Goal: Task Accomplishment & Management: Complete application form

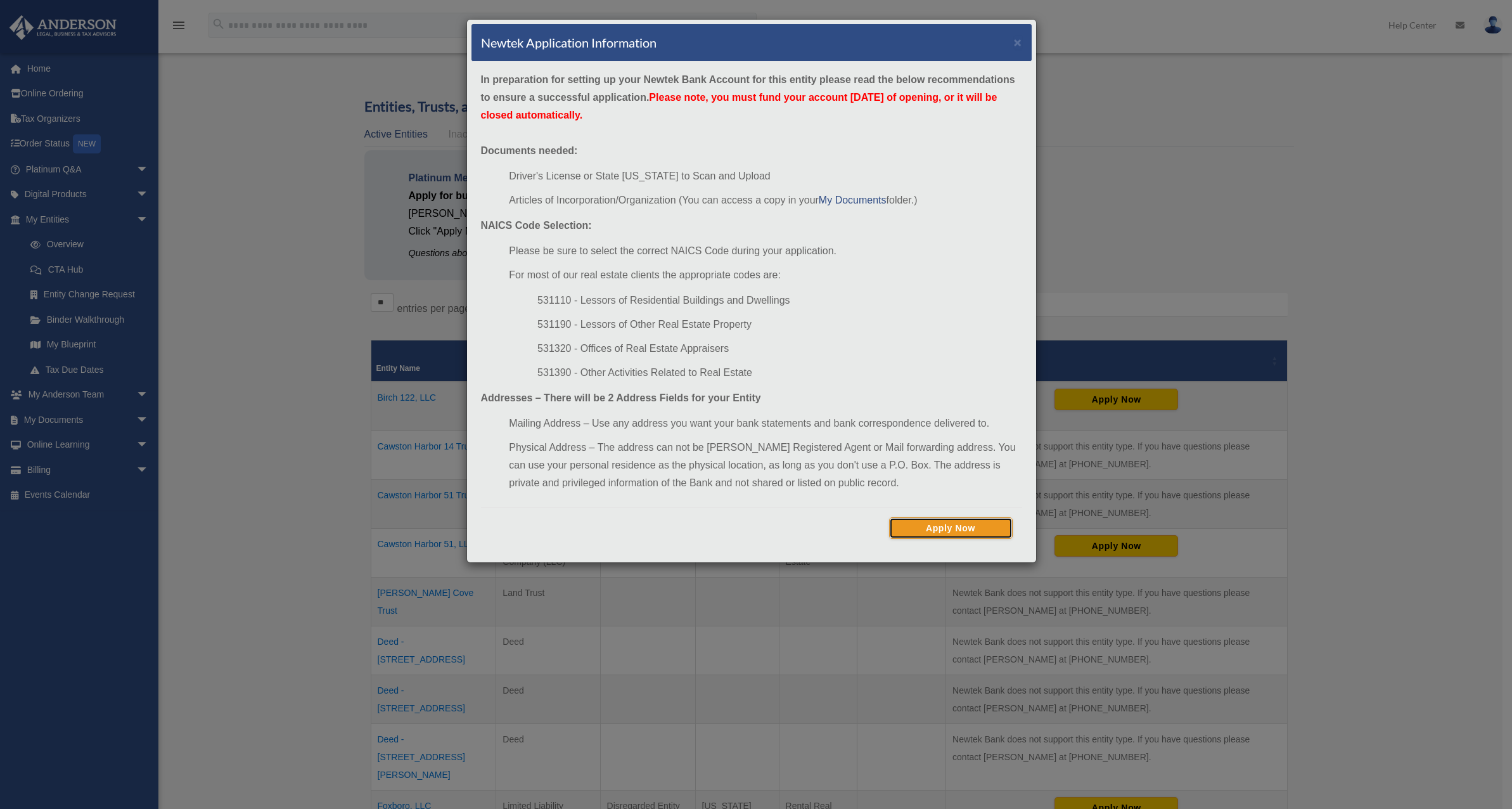
click at [973, 530] on button "Apply Now" at bounding box center [950, 528] width 124 height 21
click at [1076, 125] on div "Newtek Application Information × In preparation for setting up your Newtek Bank…" at bounding box center [756, 404] width 1512 height 809
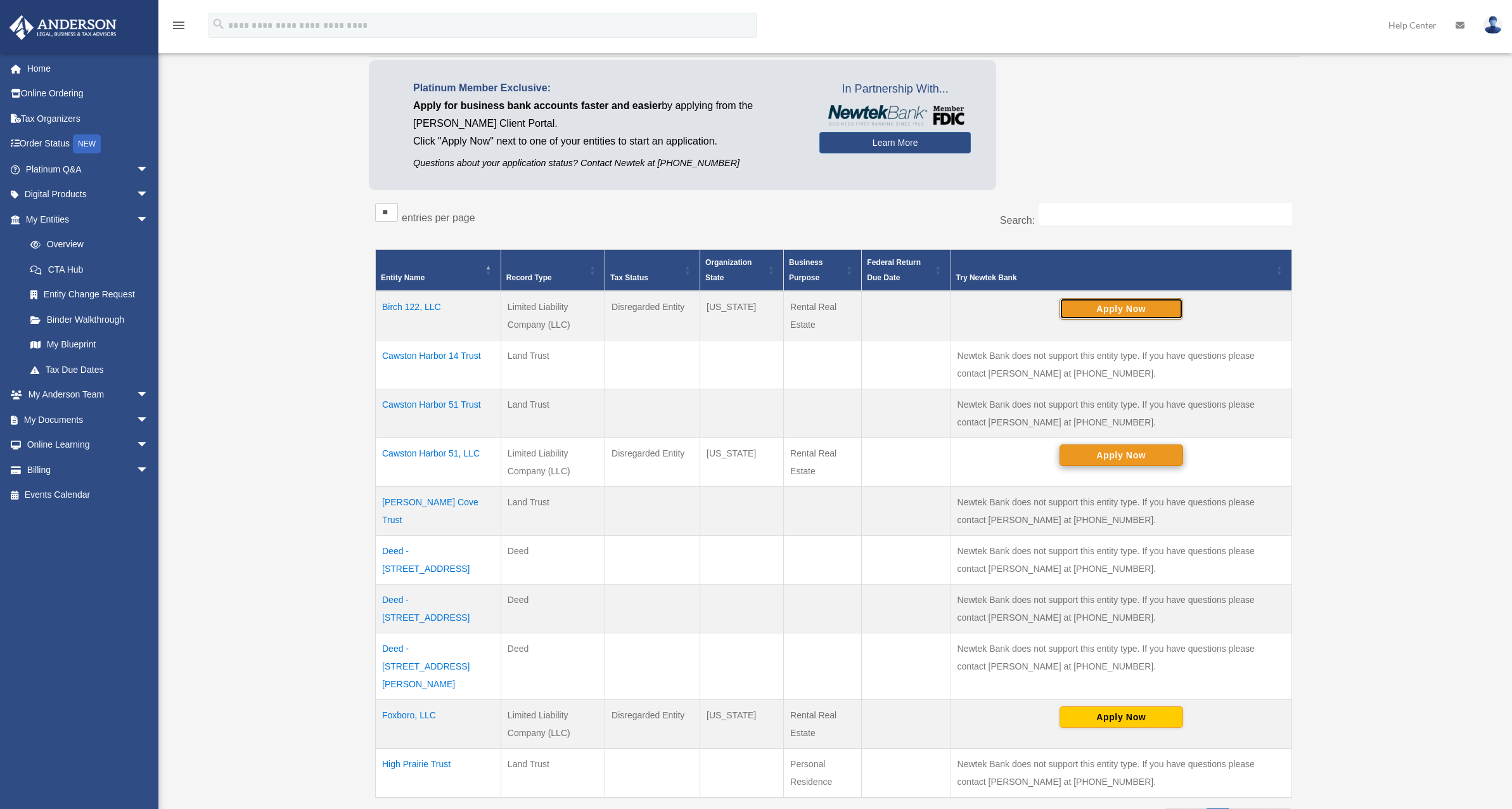
scroll to position [112, 0]
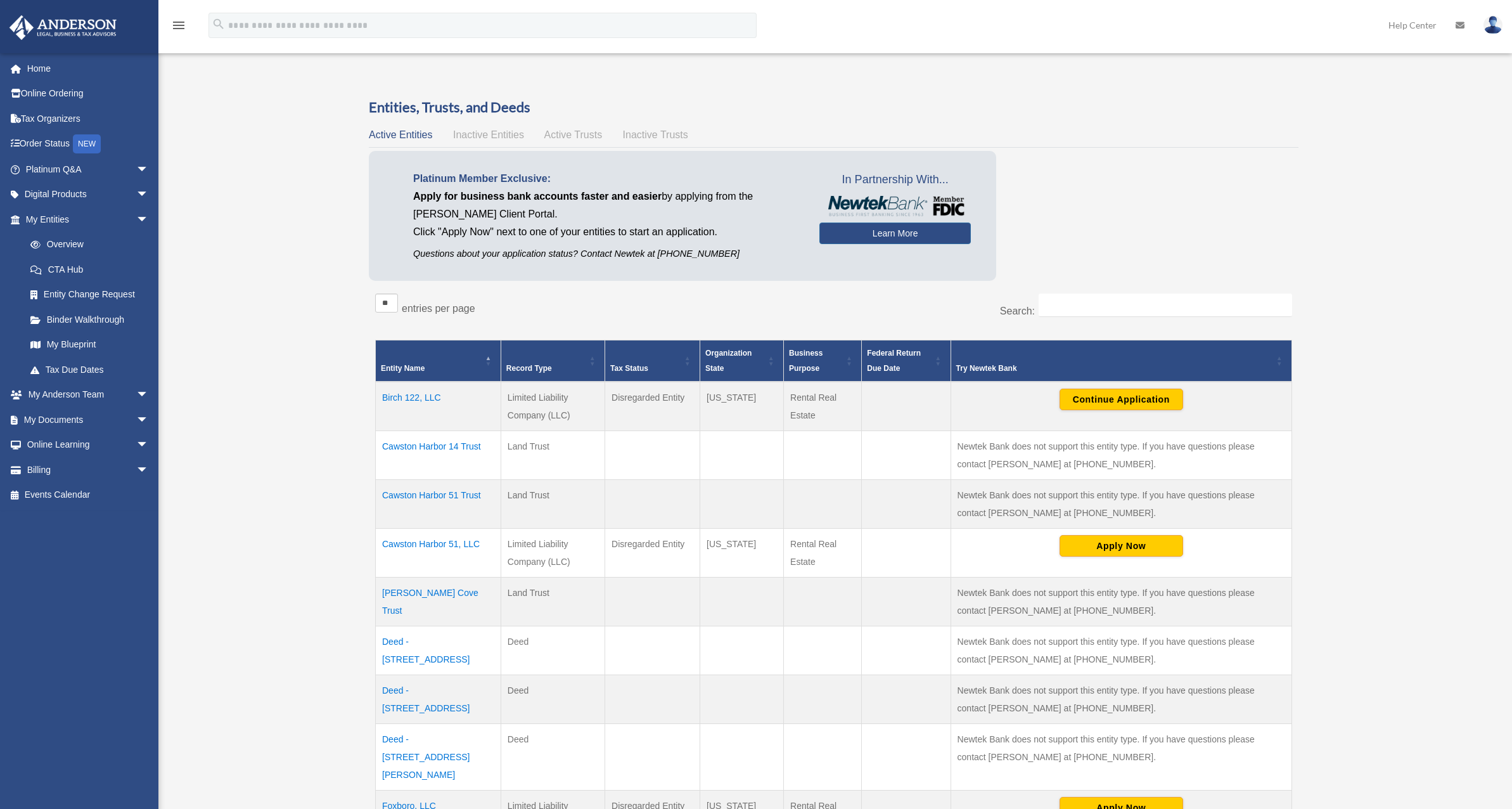
scroll to position [183, 0]
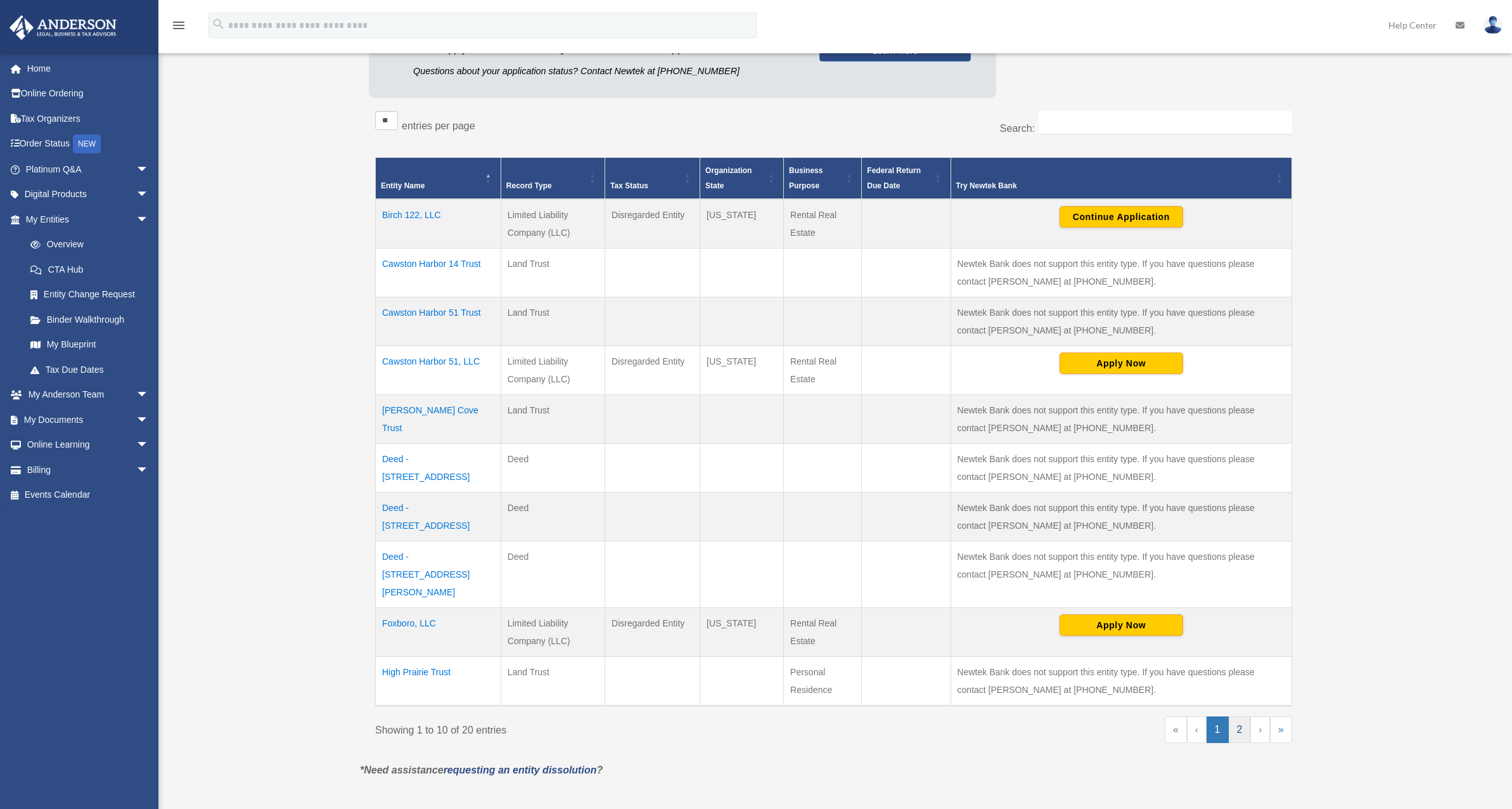
click at [1233, 716] on link "2" at bounding box center [1239, 729] width 22 height 26
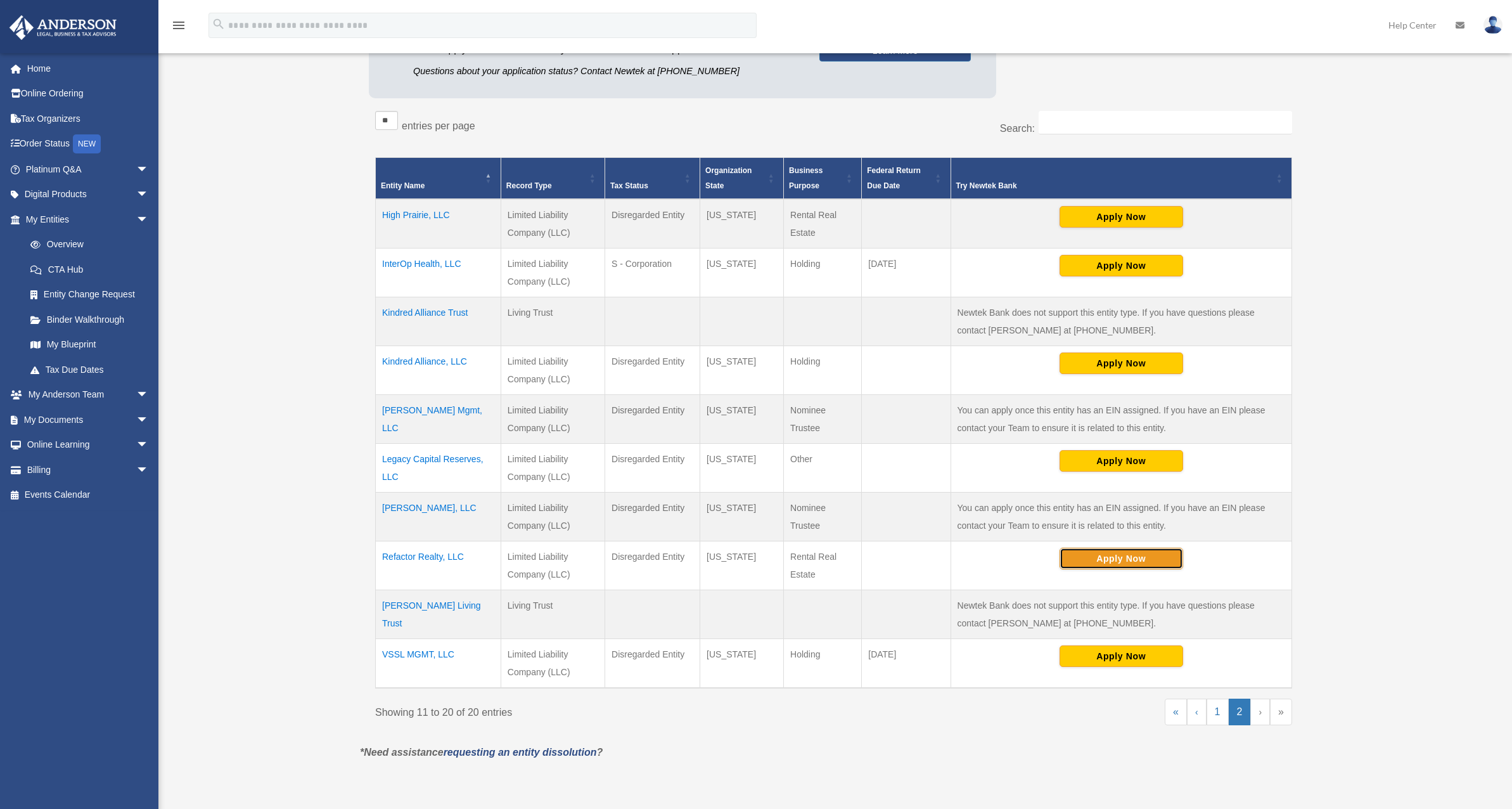
click at [1111, 555] on button "Apply Now" at bounding box center [1121, 559] width 124 height 21
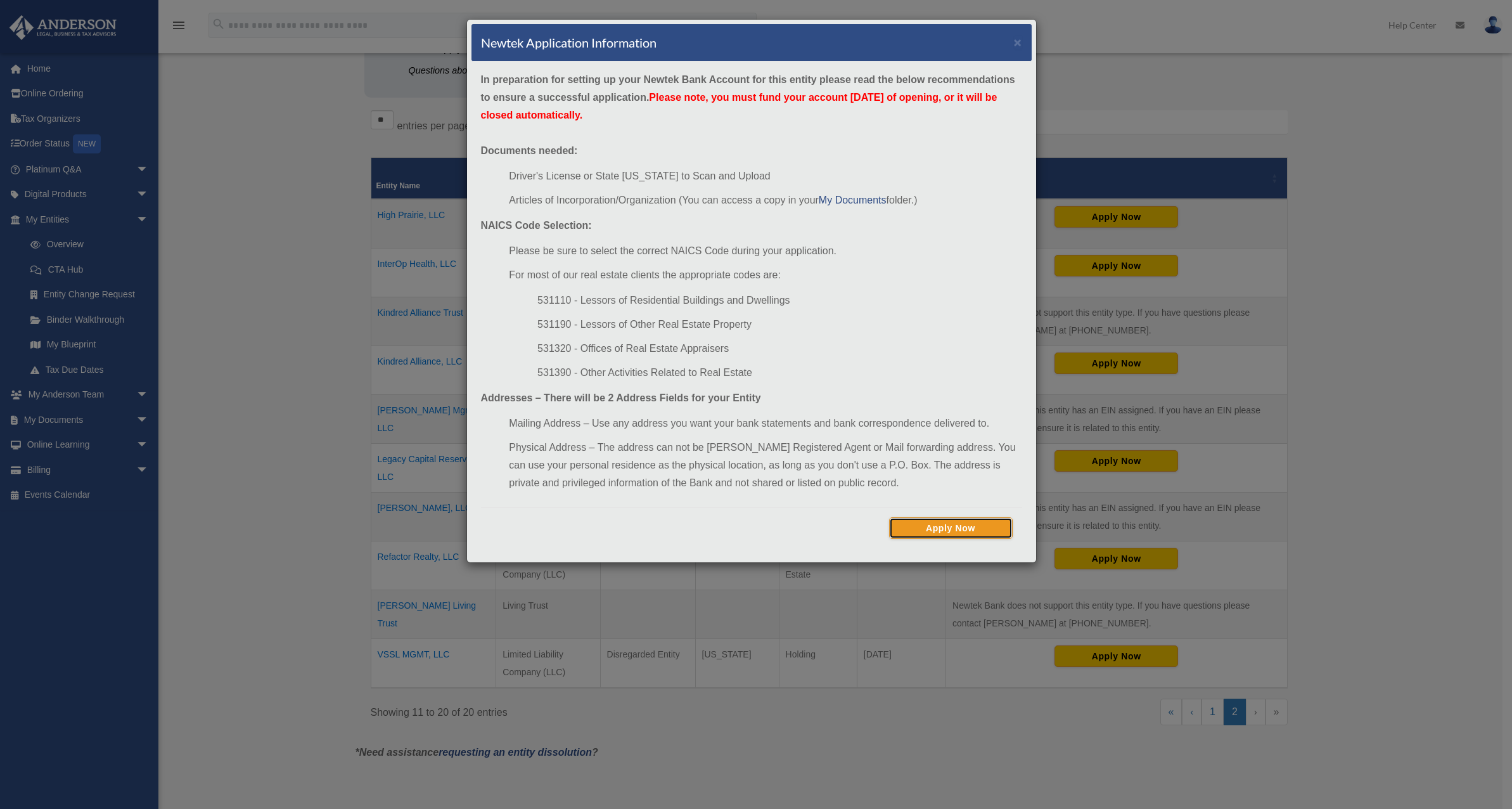
click at [924, 526] on button "Apply Now" at bounding box center [950, 528] width 124 height 21
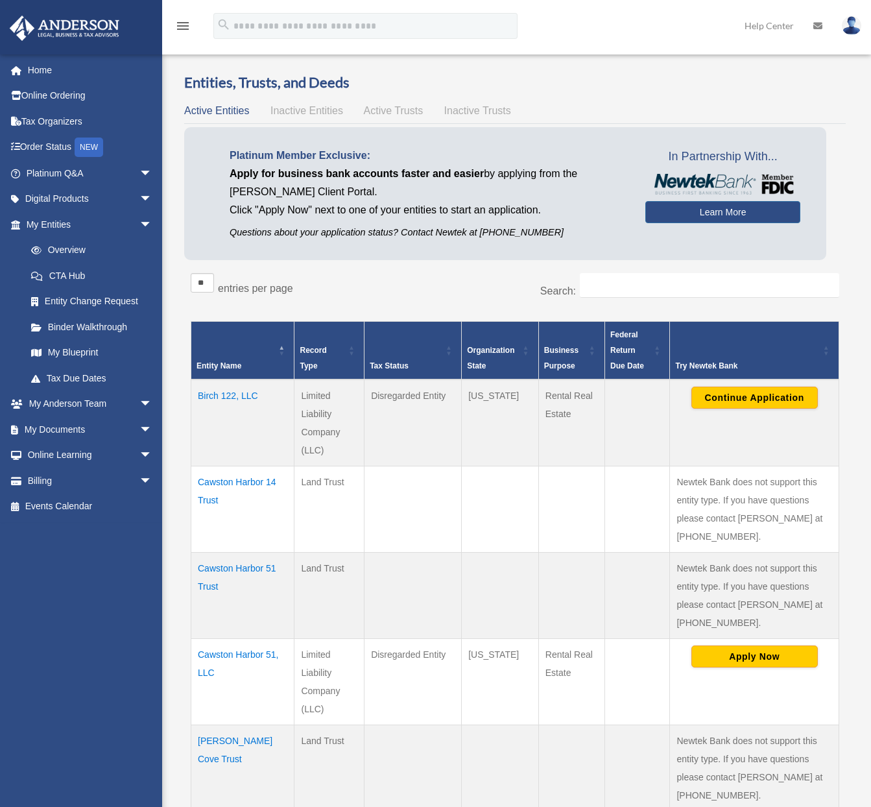
click at [852, 27] on img at bounding box center [851, 25] width 19 height 19
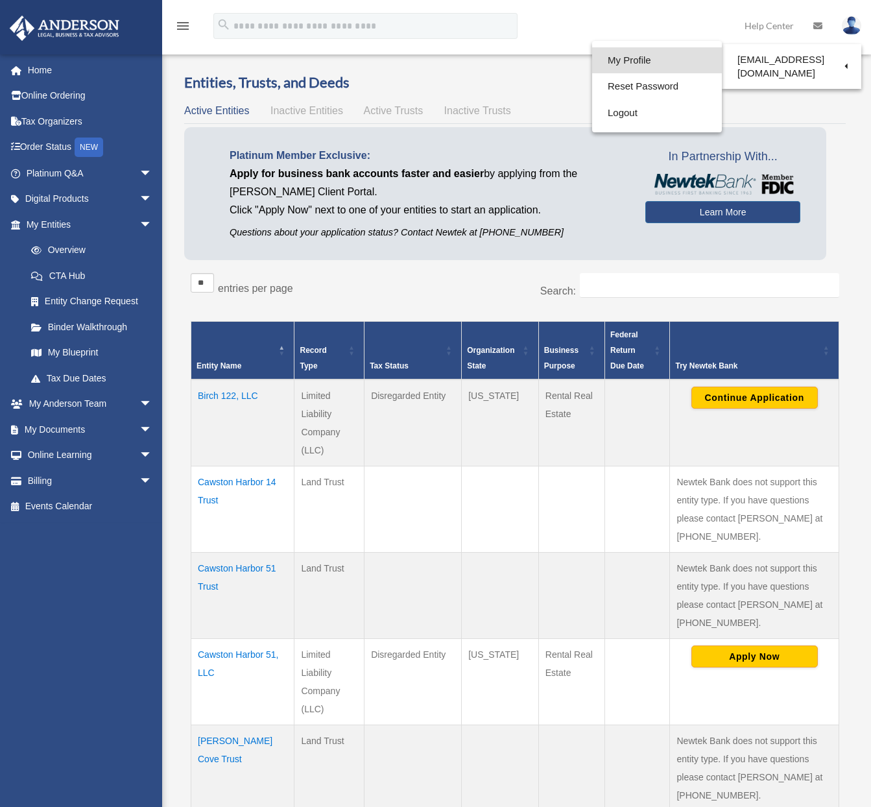
click at [641, 56] on link "My Profile" at bounding box center [657, 60] width 130 height 27
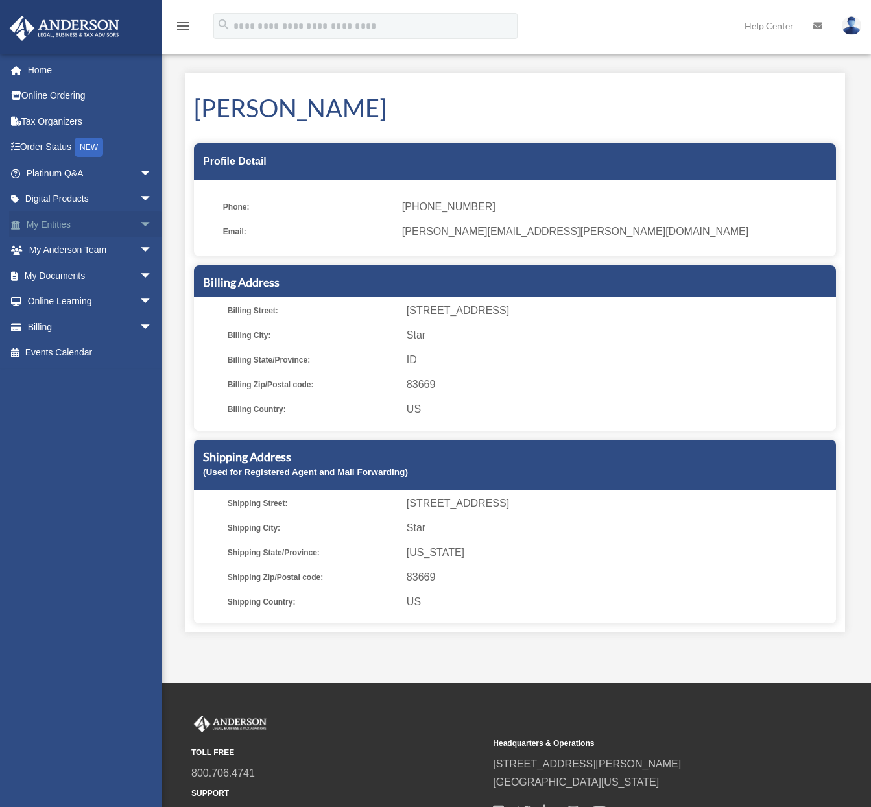
click at [139, 224] on span "arrow_drop_down" at bounding box center [152, 224] width 26 height 27
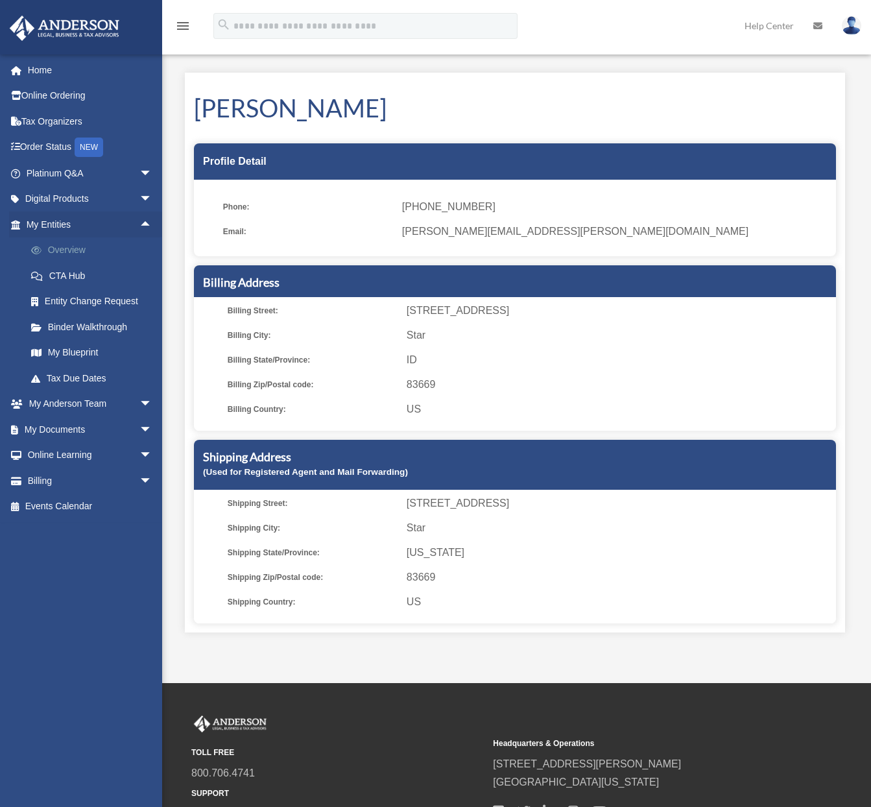
click at [80, 246] on link "Overview" at bounding box center [95, 250] width 154 height 26
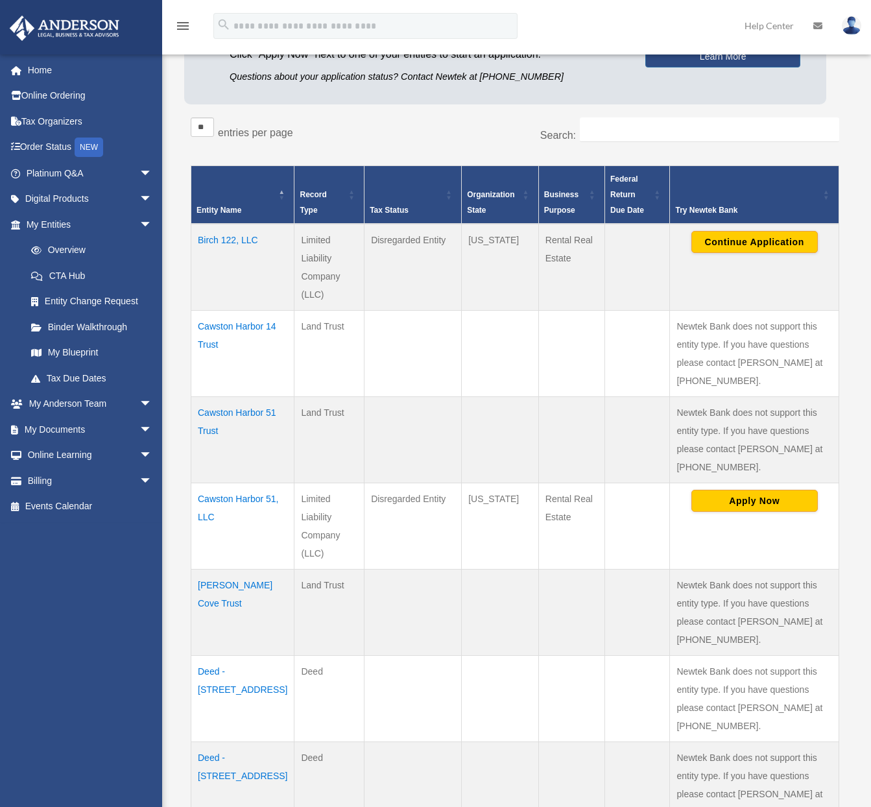
scroll to position [153, 0]
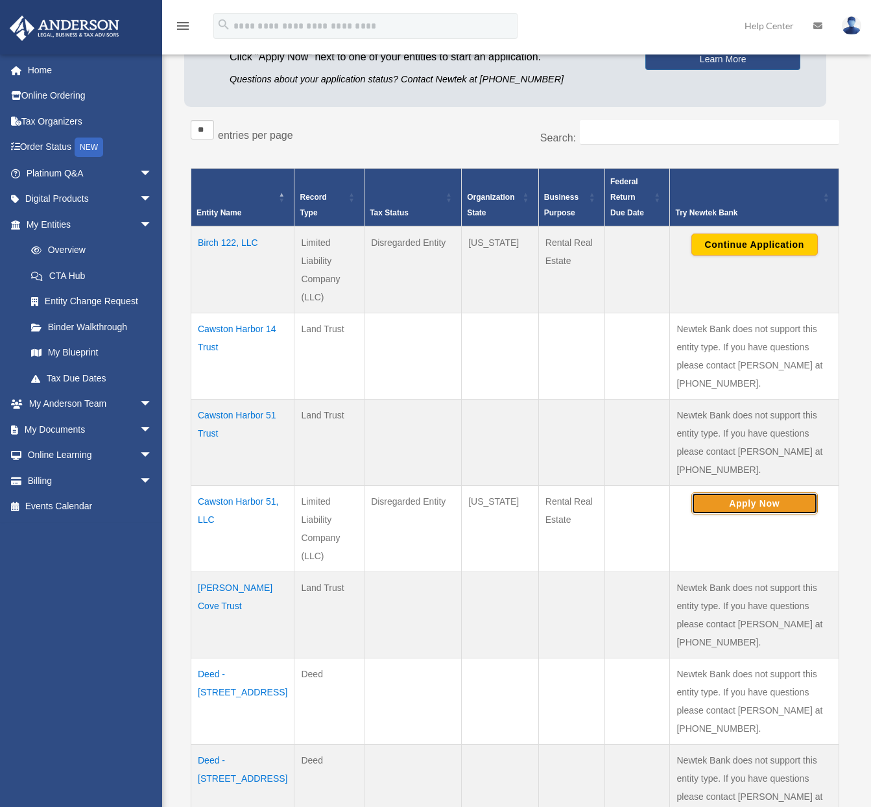
click at [745, 492] on button "Apply Now" at bounding box center [755, 503] width 127 height 22
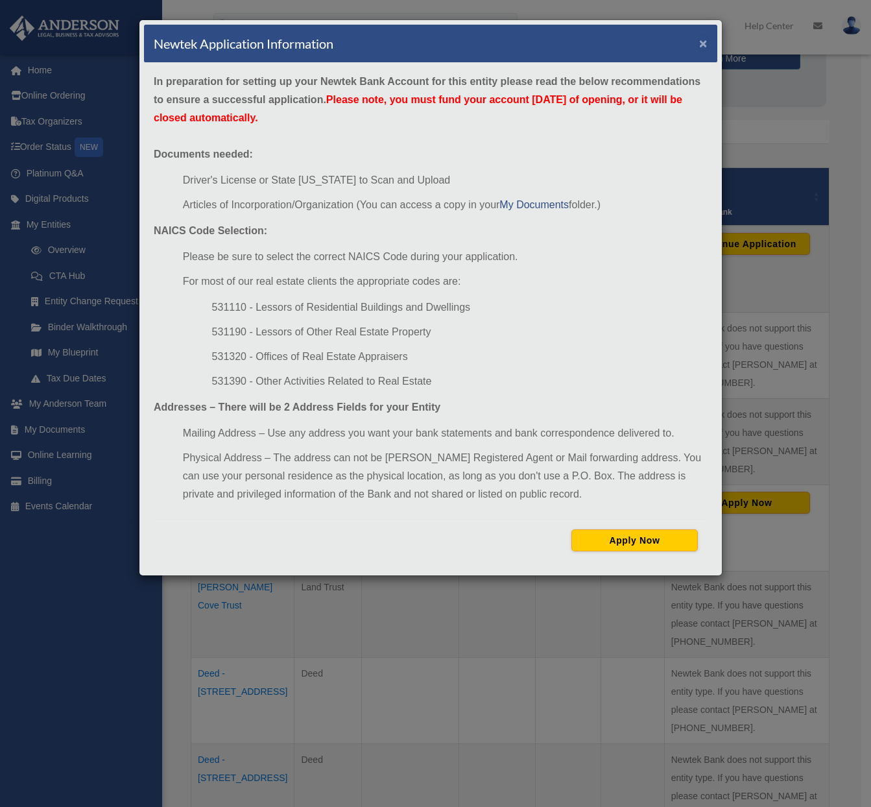
click at [704, 43] on button "×" at bounding box center [703, 43] width 8 height 14
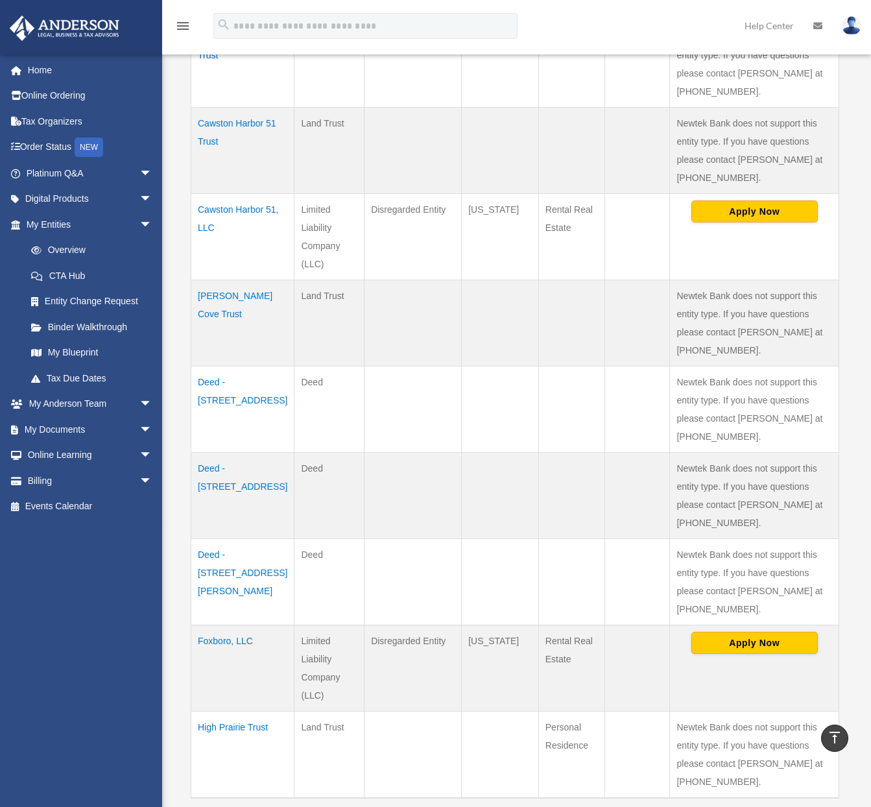
scroll to position [696, 0]
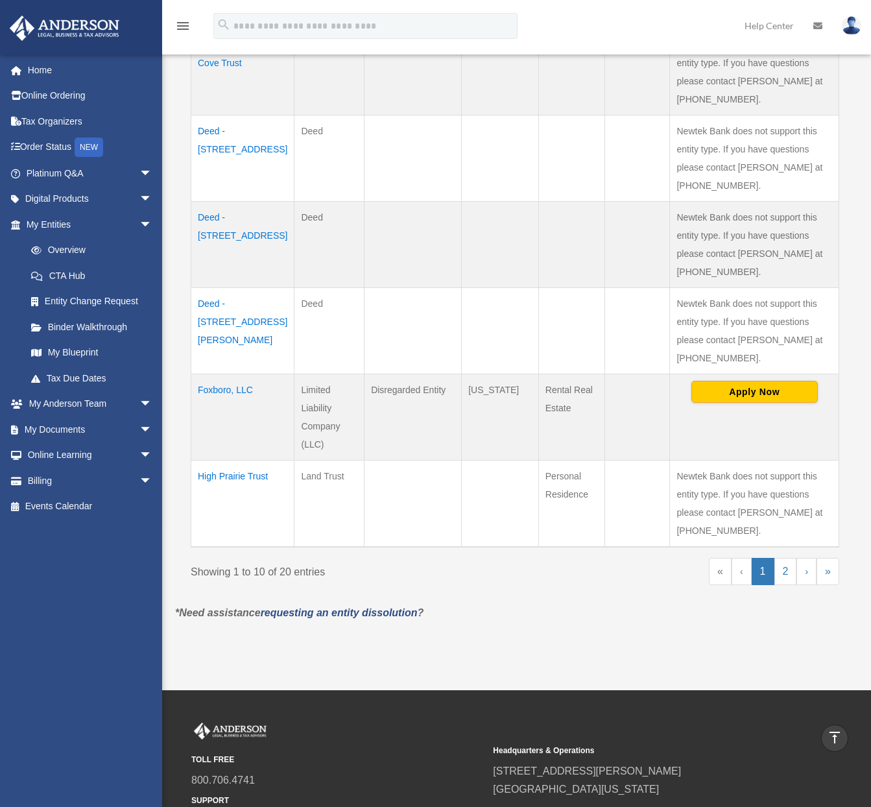
click at [603, 36] on div "menu search Site Menu add [EMAIL_ADDRESS][DOMAIN_NAME] My Profile Reset Passwor…" at bounding box center [436, 32] width 852 height 44
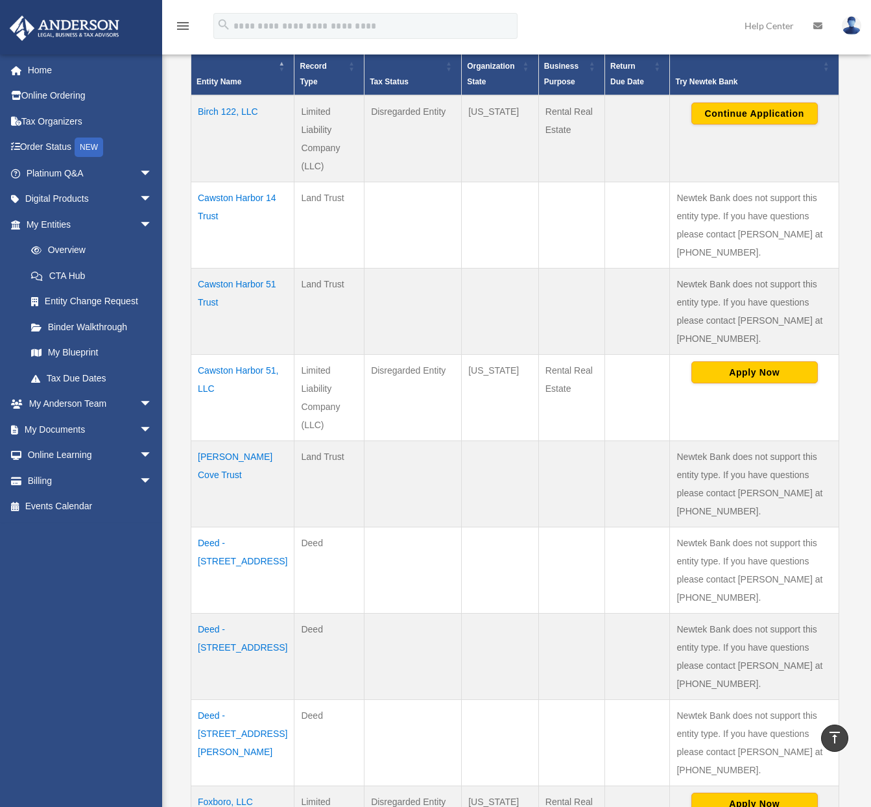
scroll to position [276, 0]
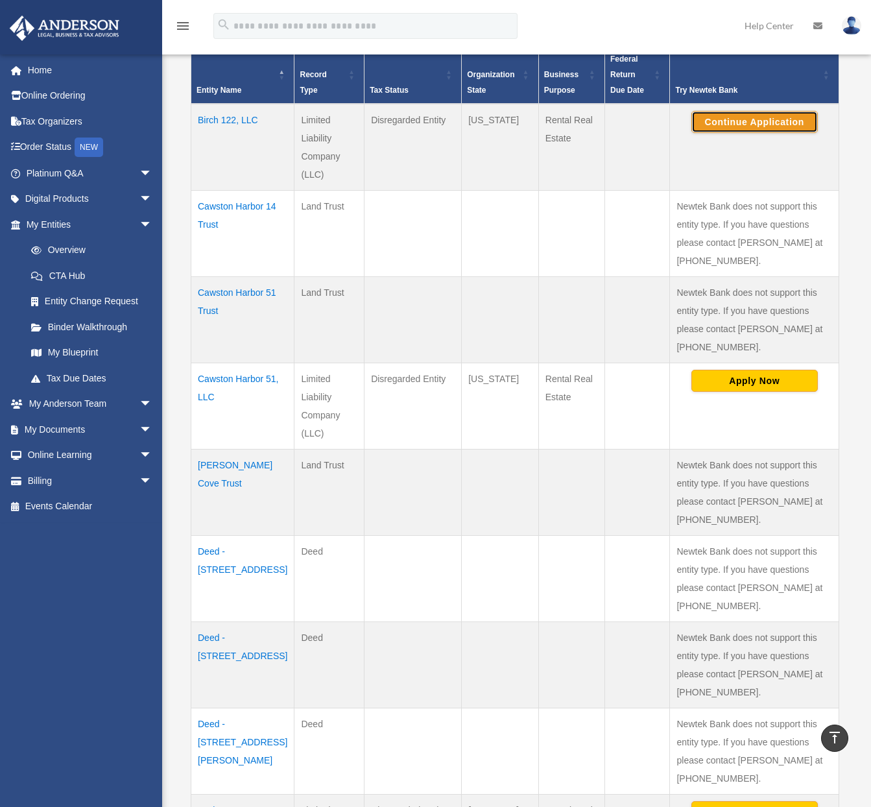
click at [762, 126] on button "Continue Application" at bounding box center [755, 122] width 127 height 22
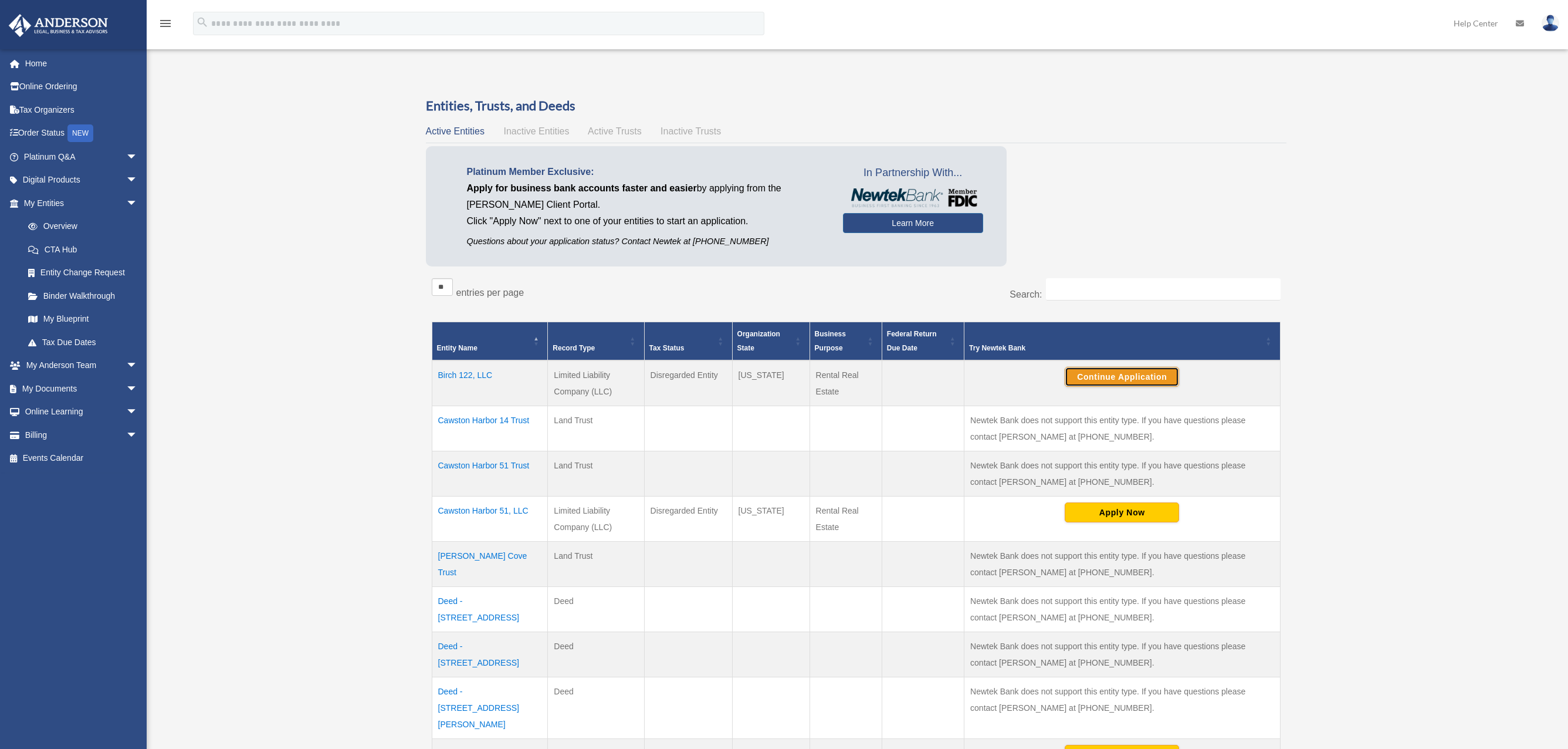
click at [1084, 373] on button "Continue Application" at bounding box center [1121, 376] width 115 height 20
click at [268, 337] on div "Overview eplus@mchsi.com Sign Out eplus@mchsi.com Home Online Ordering Tax Orga…" at bounding box center [784, 495] width 1568 height 865
click at [384, 220] on div "Overview eplus@mchsi.com Sign Out eplus@mchsi.com Home Online Ordering Tax Orga…" at bounding box center [784, 495] width 1568 height 865
